Goal: Task Accomplishment & Management: Use online tool/utility

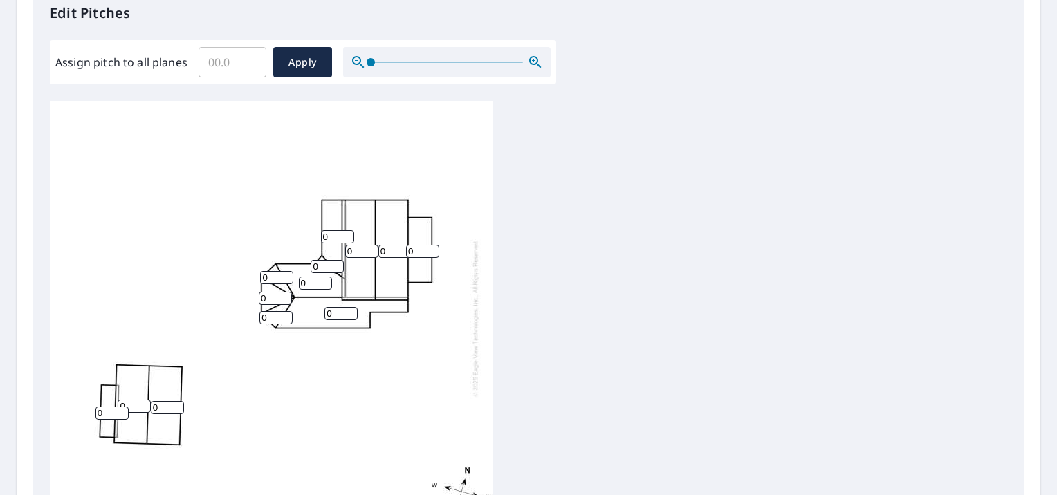
scroll to position [208, 0]
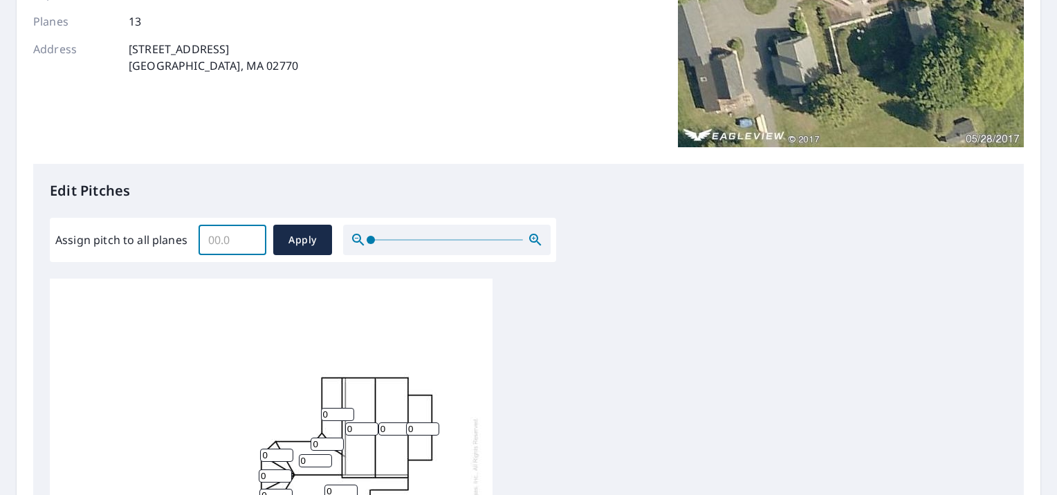
click at [223, 238] on input "Assign pitch to all planes" at bounding box center [233, 240] width 68 height 39
type input "12"
click at [280, 244] on button "Apply" at bounding box center [302, 240] width 59 height 30
type input "12"
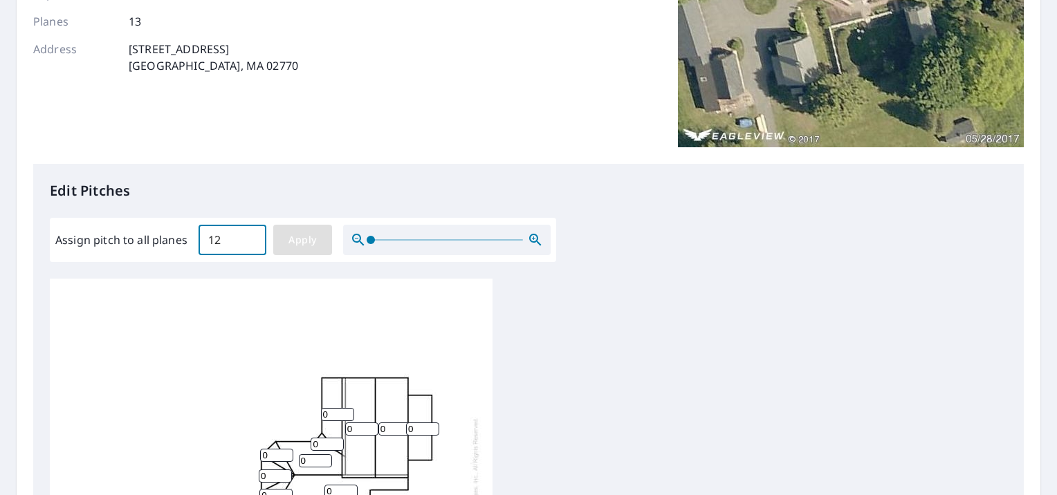
type input "12"
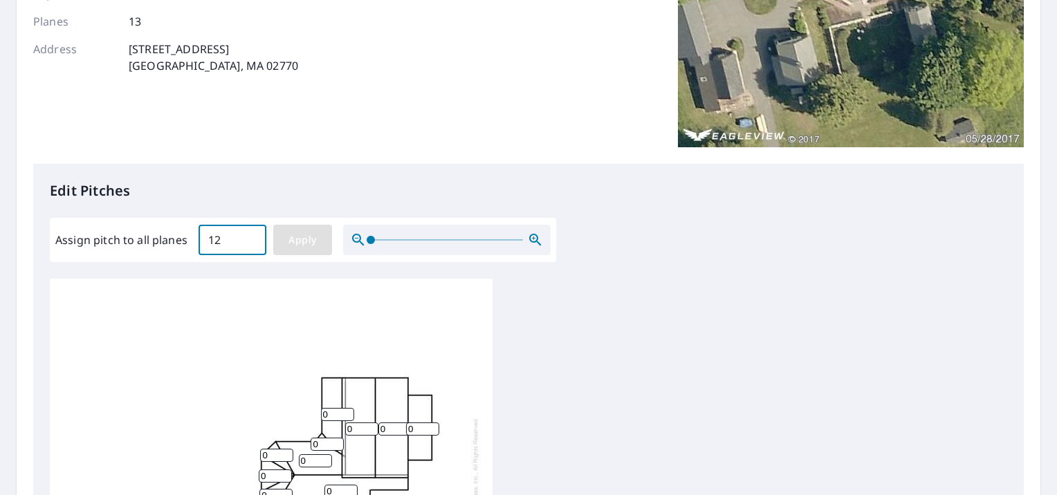
type input "12"
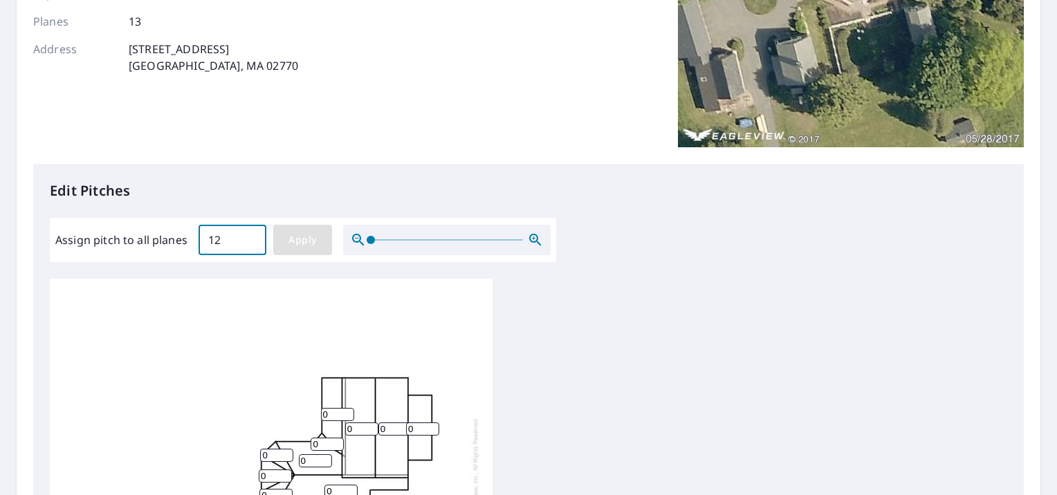
type input "12"
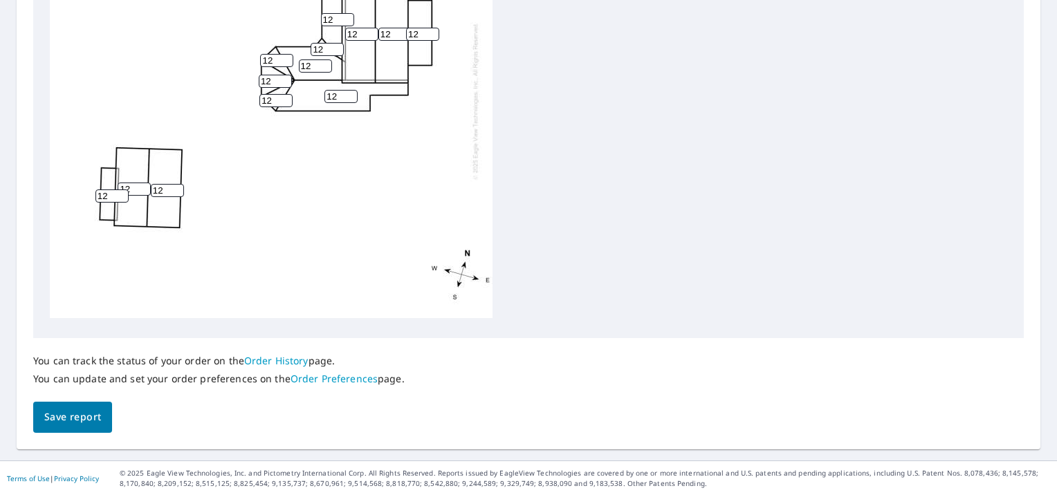
scroll to position [14, 0]
click at [80, 412] on span "Save report" at bounding box center [72, 417] width 57 height 17
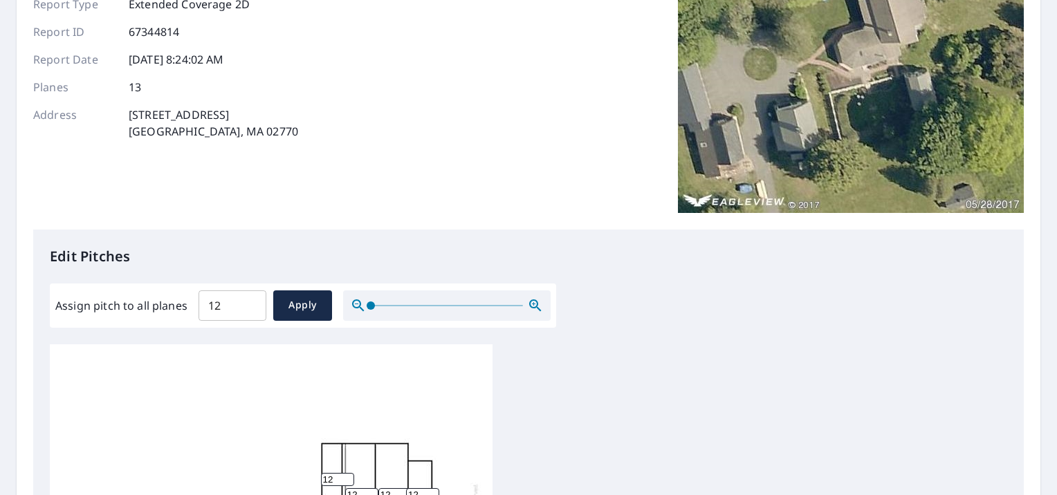
scroll to position [0, 0]
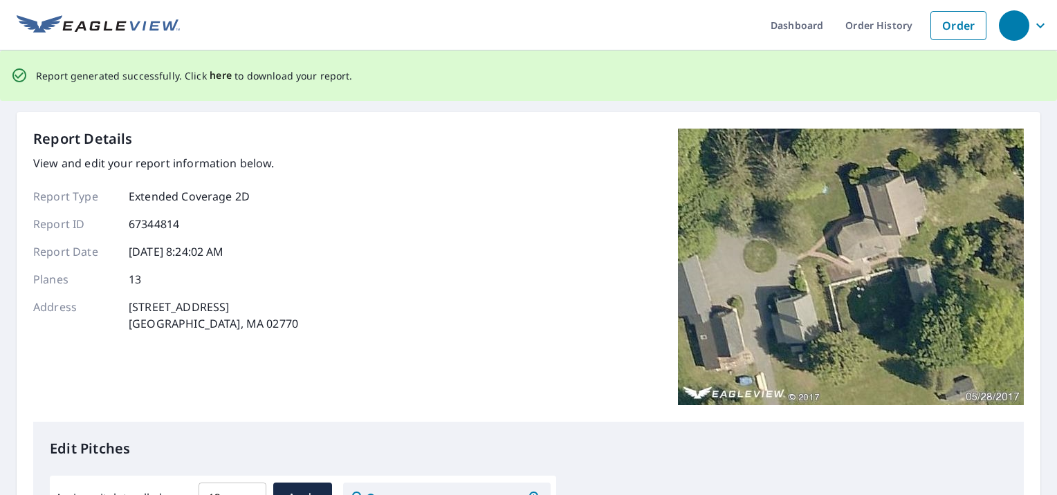
click at [216, 74] on span "here" at bounding box center [221, 75] width 23 height 17
